Goal: Register for event/course

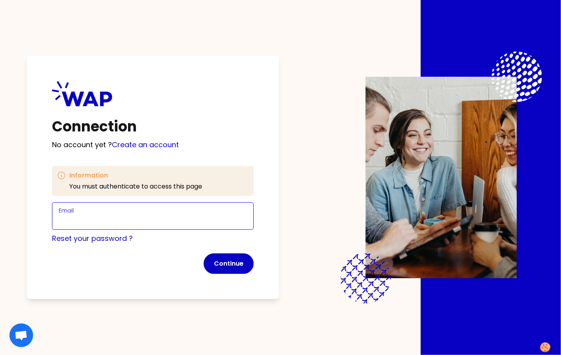
click at [124, 224] on input "Email" at bounding box center [153, 220] width 188 height 11
click at [114, 221] on input "[PERSON_NAME][EMAIL_ADDRESS][DOMAIN_NAME]" at bounding box center [153, 220] width 188 height 11
type input "[PERSON_NAME][EMAIL_ADDRESS][DOMAIN_NAME]"
click button "Continue" at bounding box center [229, 264] width 50 height 20
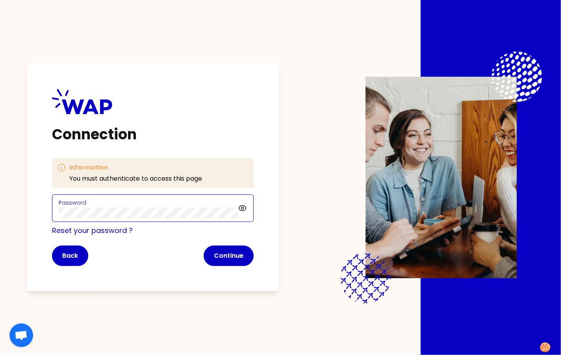
click button "Continue" at bounding box center [229, 256] width 50 height 20
